Goal: Use online tool/utility: Utilize a website feature to perform a specific function

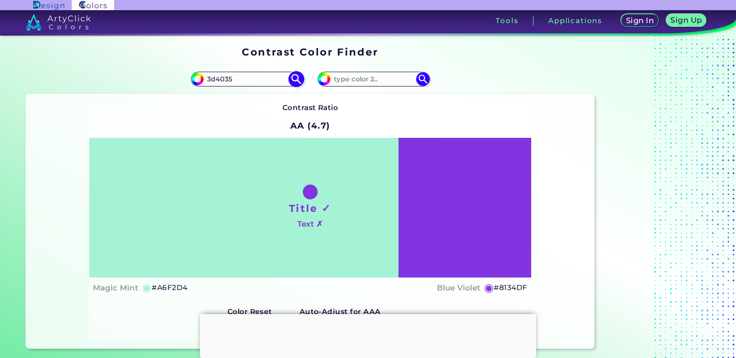
click at [267, 80] on input "3d4035" at bounding box center [247, 79] width 86 height 12
paste input "2AA8A8"
type input "2AA8A8"
click at [296, 79] on img at bounding box center [296, 79] width 16 height 16
type input "#2aa8a8"
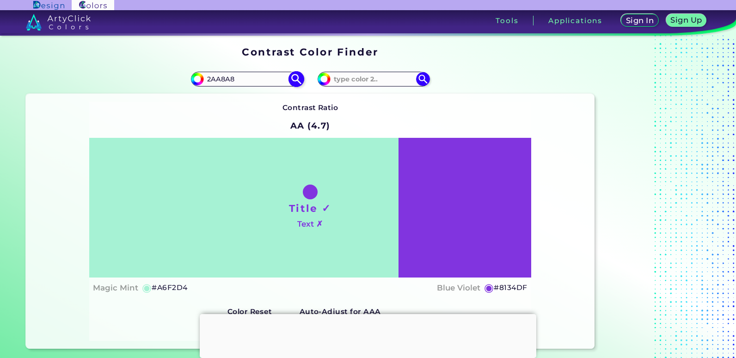
type input "#2AA8A8"
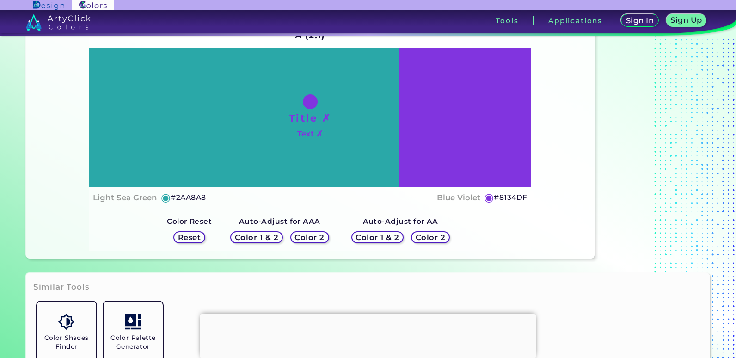
scroll to position [92, 0]
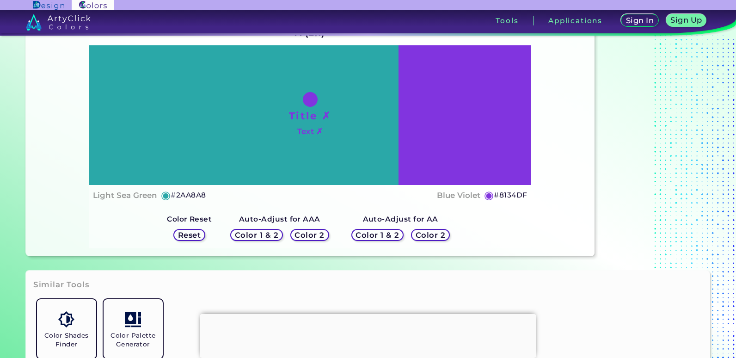
click at [254, 237] on h5 "Color 1 & 2" at bounding box center [256, 234] width 43 height 7
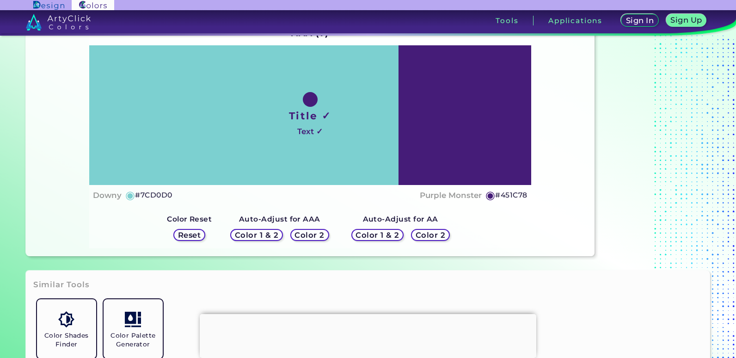
click at [254, 237] on h5 "Color 1 & 2" at bounding box center [256, 235] width 45 height 8
click at [304, 236] on h5 "Color 2" at bounding box center [310, 234] width 30 height 7
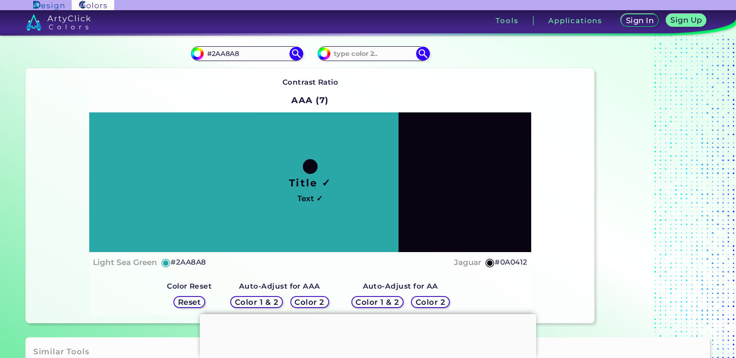
scroll to position [46, 0]
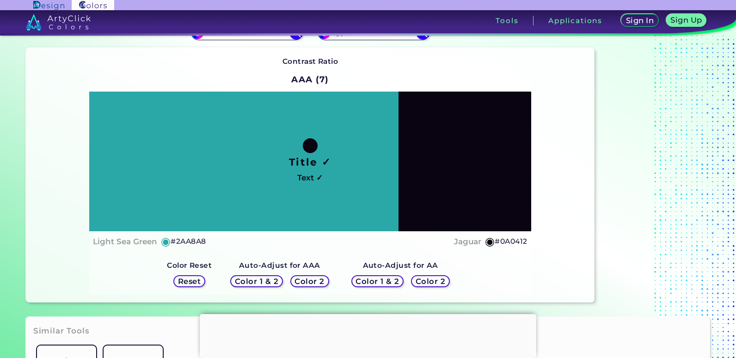
click at [378, 281] on h5 "Color 1 & 2" at bounding box center [377, 281] width 46 height 8
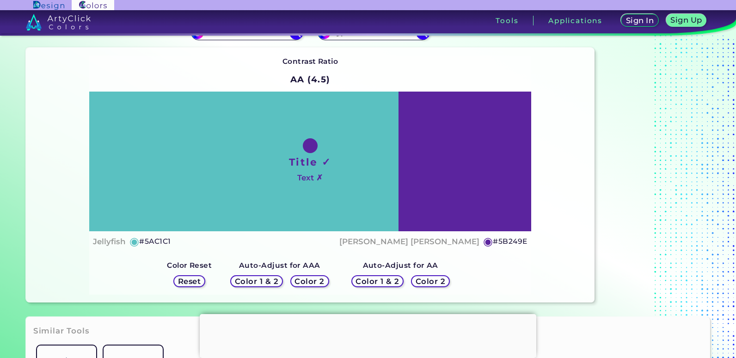
click at [421, 284] on h5 "Color 2" at bounding box center [430, 281] width 30 height 8
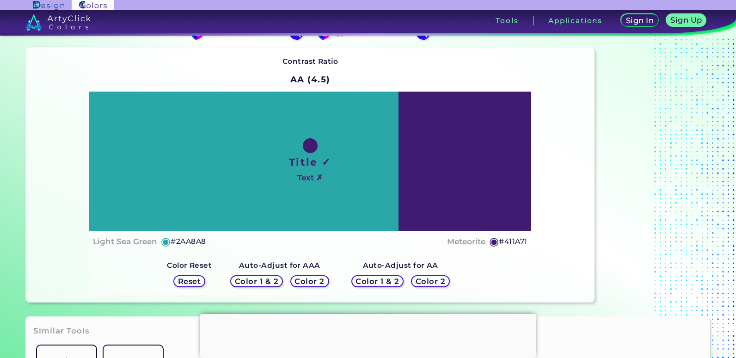
click at [317, 280] on h5 "Color 2" at bounding box center [309, 281] width 31 height 8
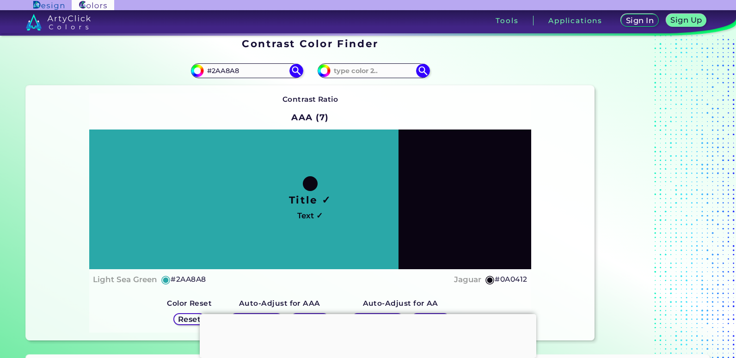
scroll to position [0, 0]
